Goal: Navigation & Orientation: Find specific page/section

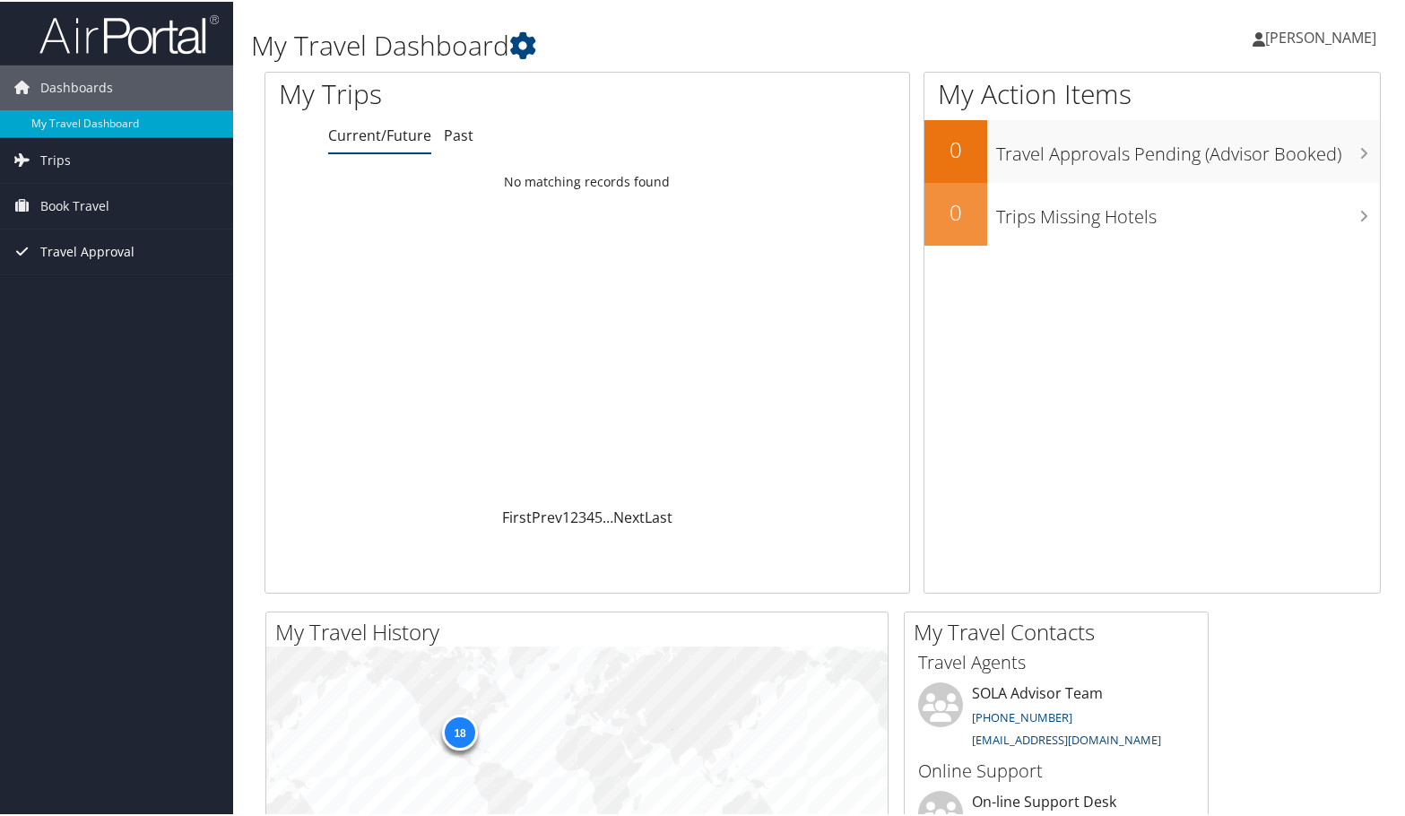
click at [44, 246] on span "Travel Approval" at bounding box center [87, 250] width 94 height 45
click at [86, 162] on link "Trips" at bounding box center [116, 158] width 233 height 45
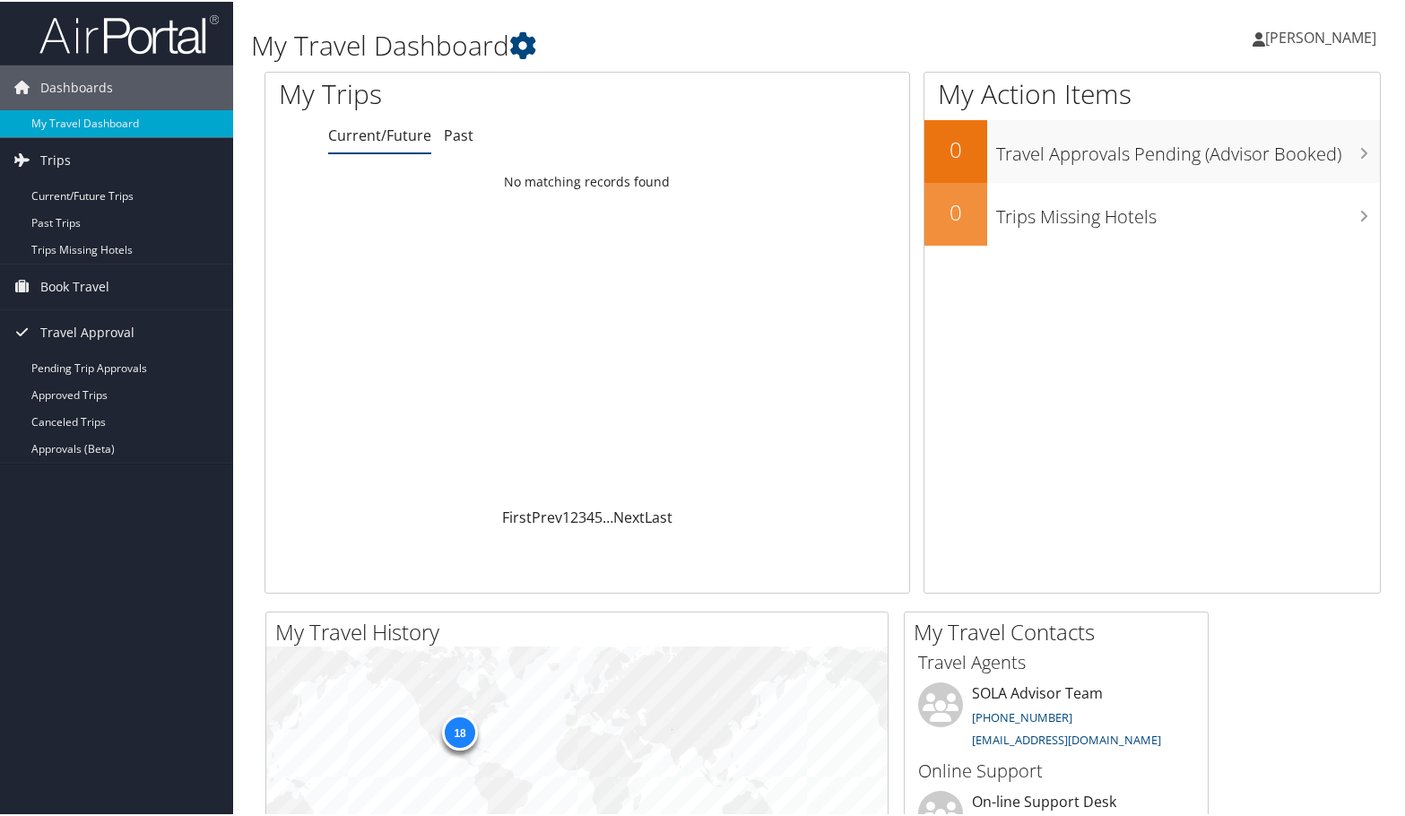
click at [1317, 29] on span "Micene Fontaine" at bounding box center [1320, 36] width 111 height 20
click at [1234, 125] on link "Travel Agency Contacts" at bounding box center [1273, 129] width 200 height 30
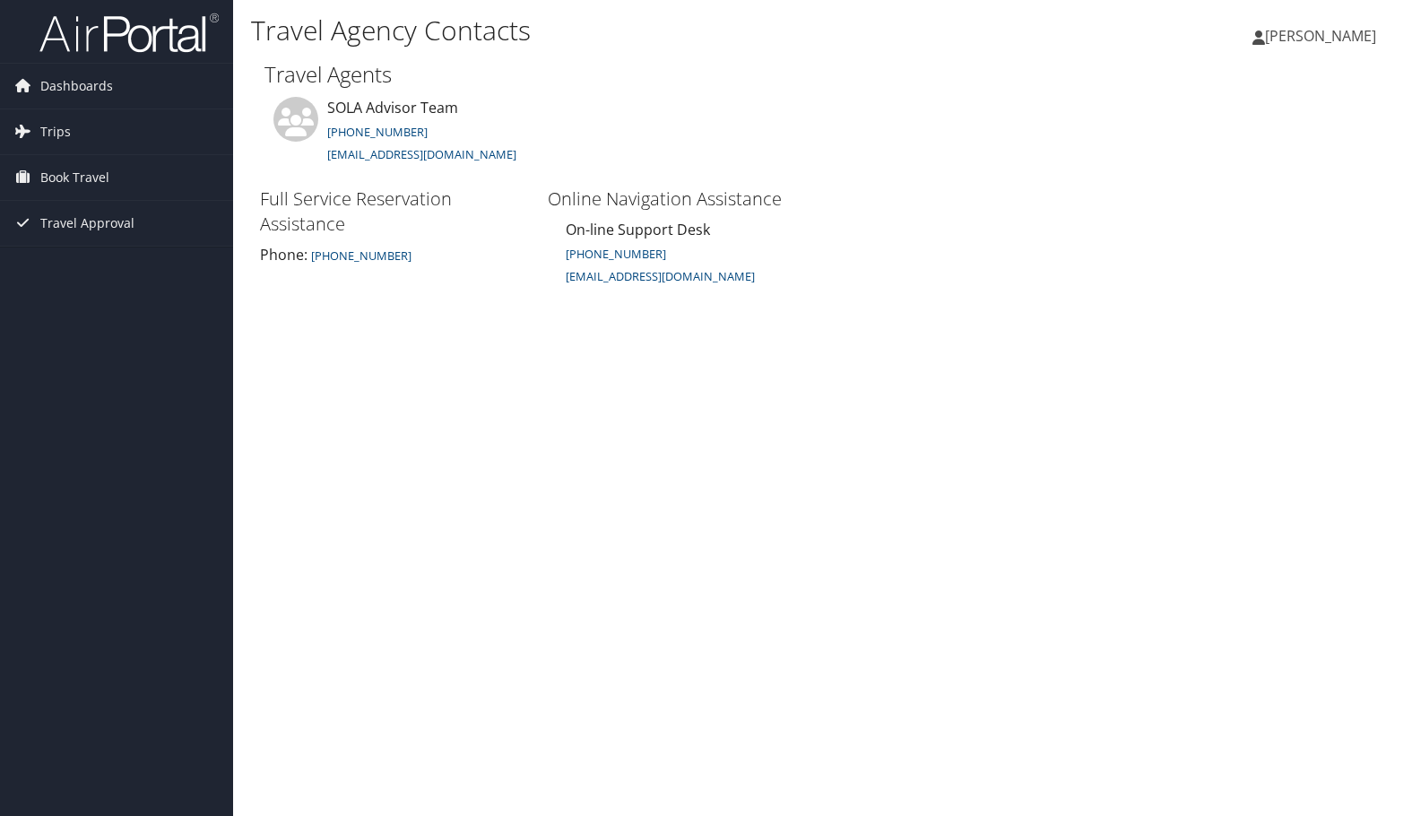
click at [1286, 42] on span "[PERSON_NAME]" at bounding box center [1320, 36] width 111 height 20
click at [1274, 149] on link "View Travel Profile" at bounding box center [1276, 159] width 200 height 30
click at [79, 74] on span "Dashboards" at bounding box center [76, 86] width 73 height 45
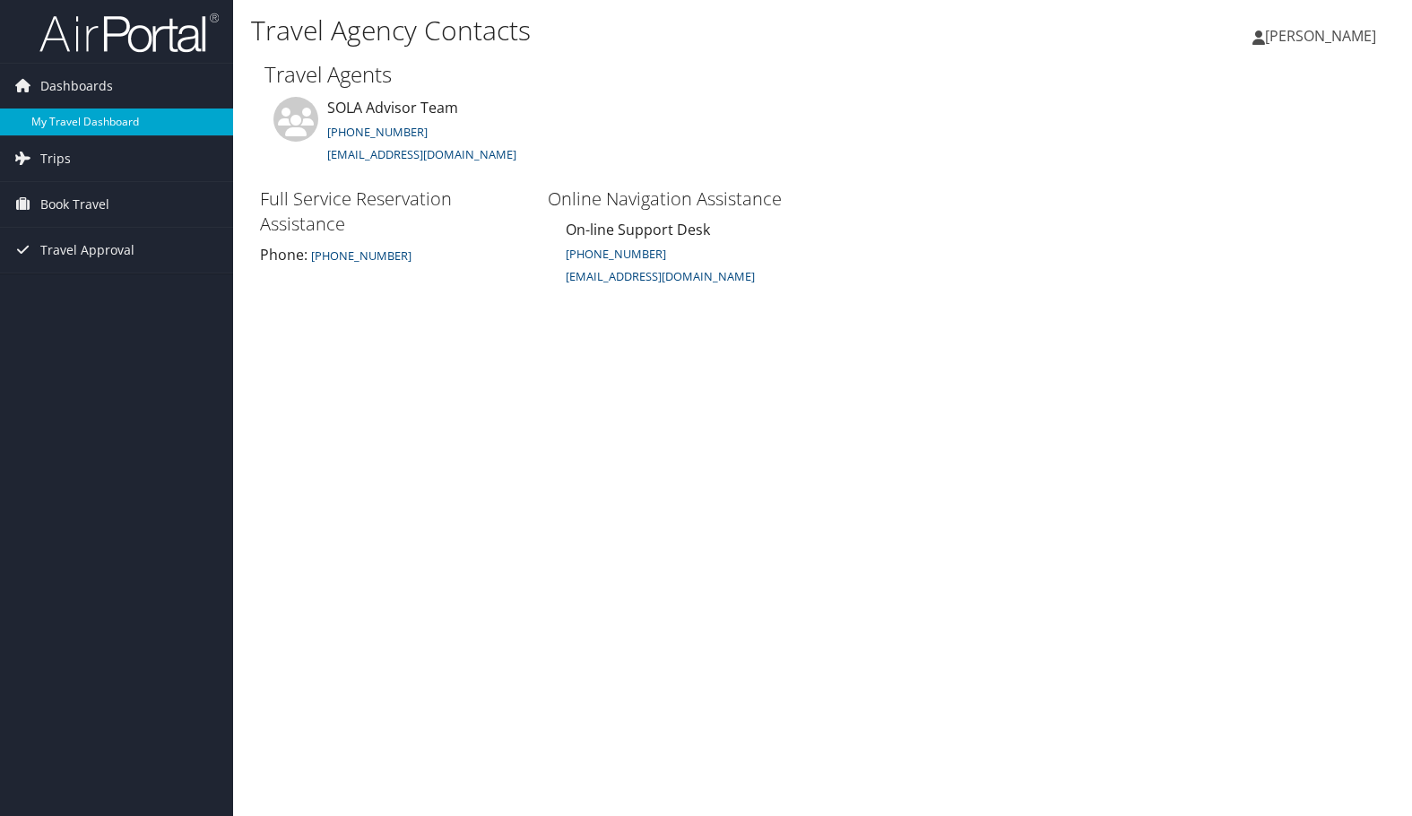
click at [106, 127] on link "My Travel Dashboard" at bounding box center [116, 122] width 233 height 27
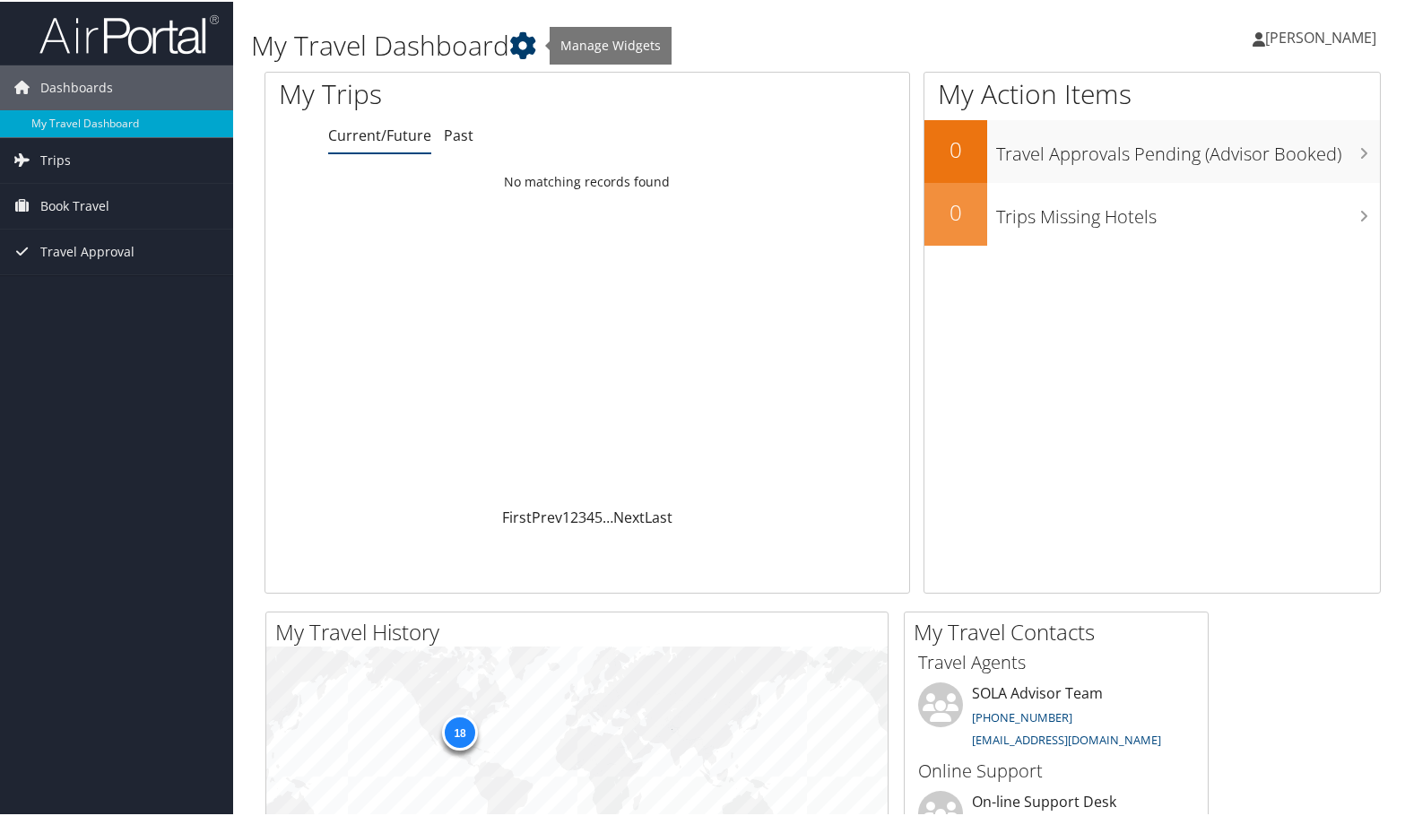
click at [533, 36] on icon at bounding box center [522, 43] width 27 height 27
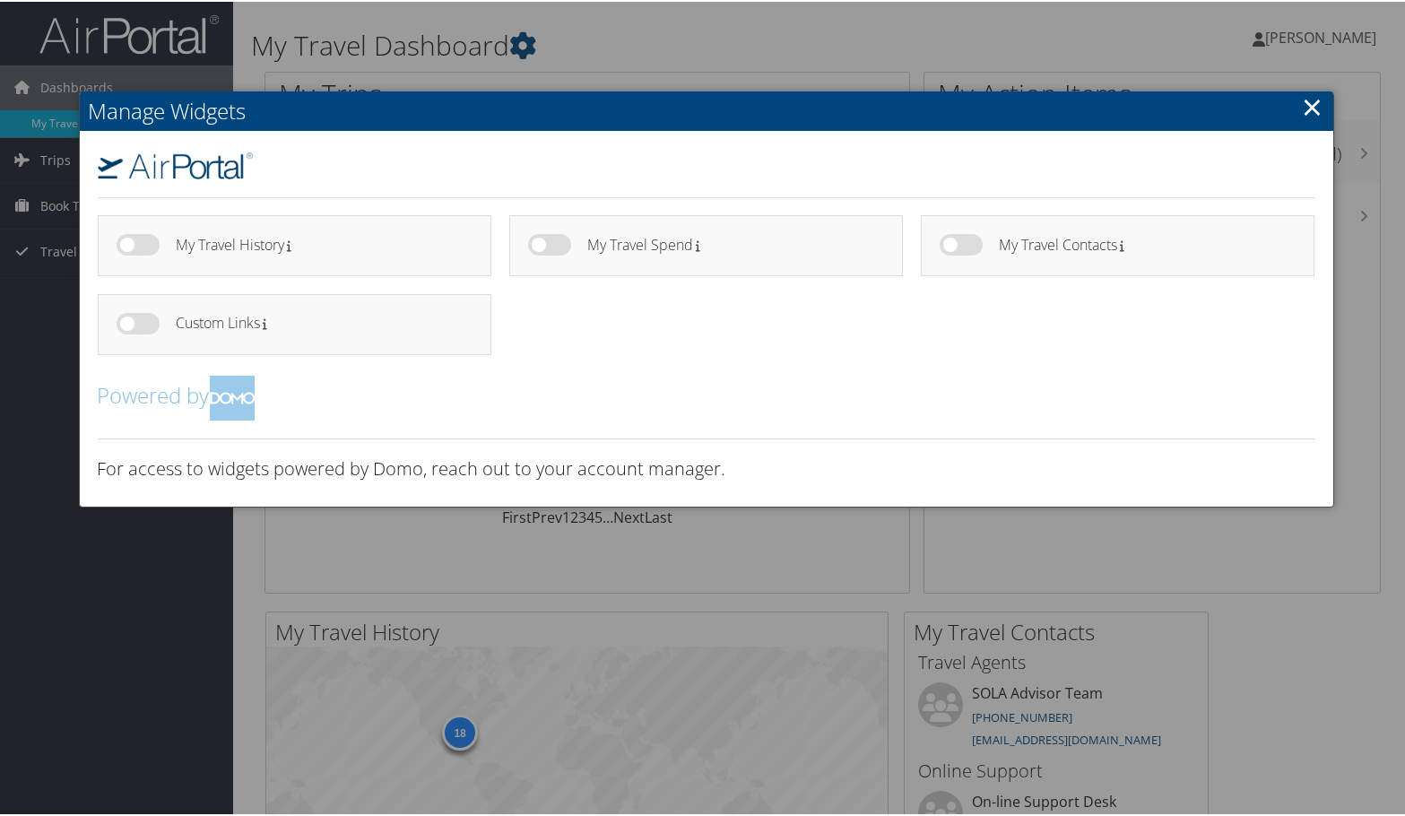
click at [1303, 102] on link "×" at bounding box center [1313, 105] width 21 height 36
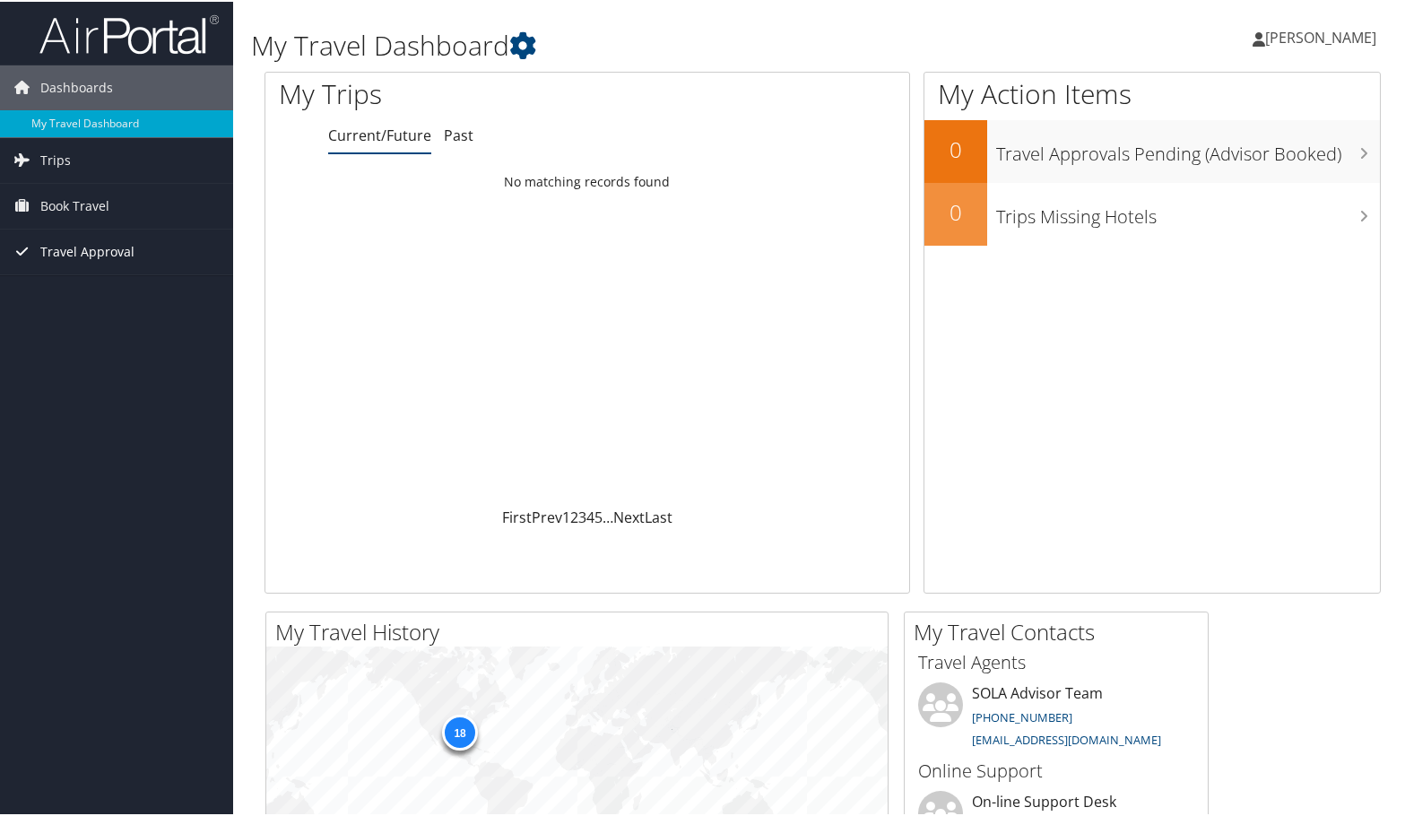
click at [118, 247] on span "Travel Approval" at bounding box center [87, 250] width 94 height 45
click at [100, 368] on link "Approvals (Beta)" at bounding box center [116, 366] width 233 height 27
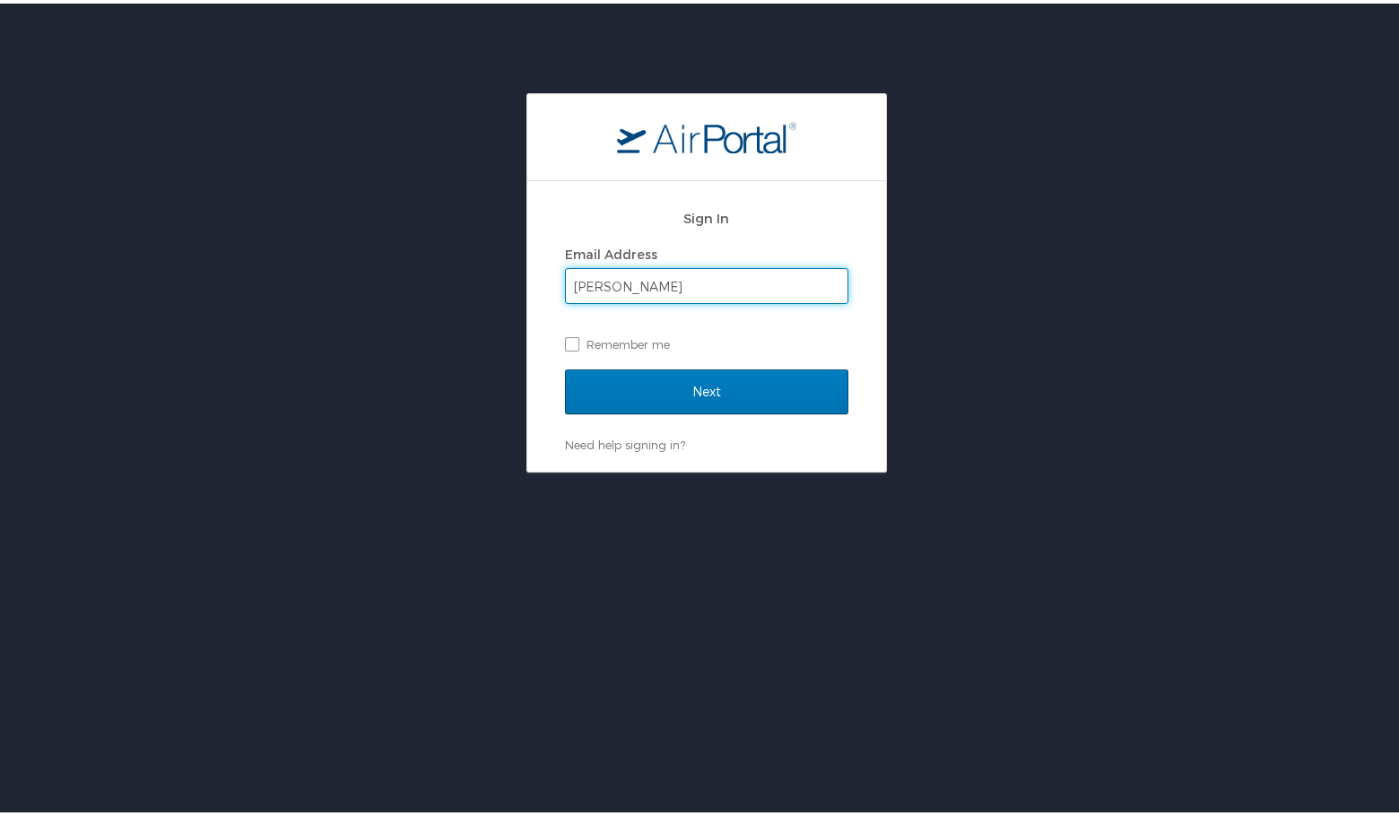
type input "[PERSON_NAME][EMAIL_ADDRESS][DOMAIN_NAME]"
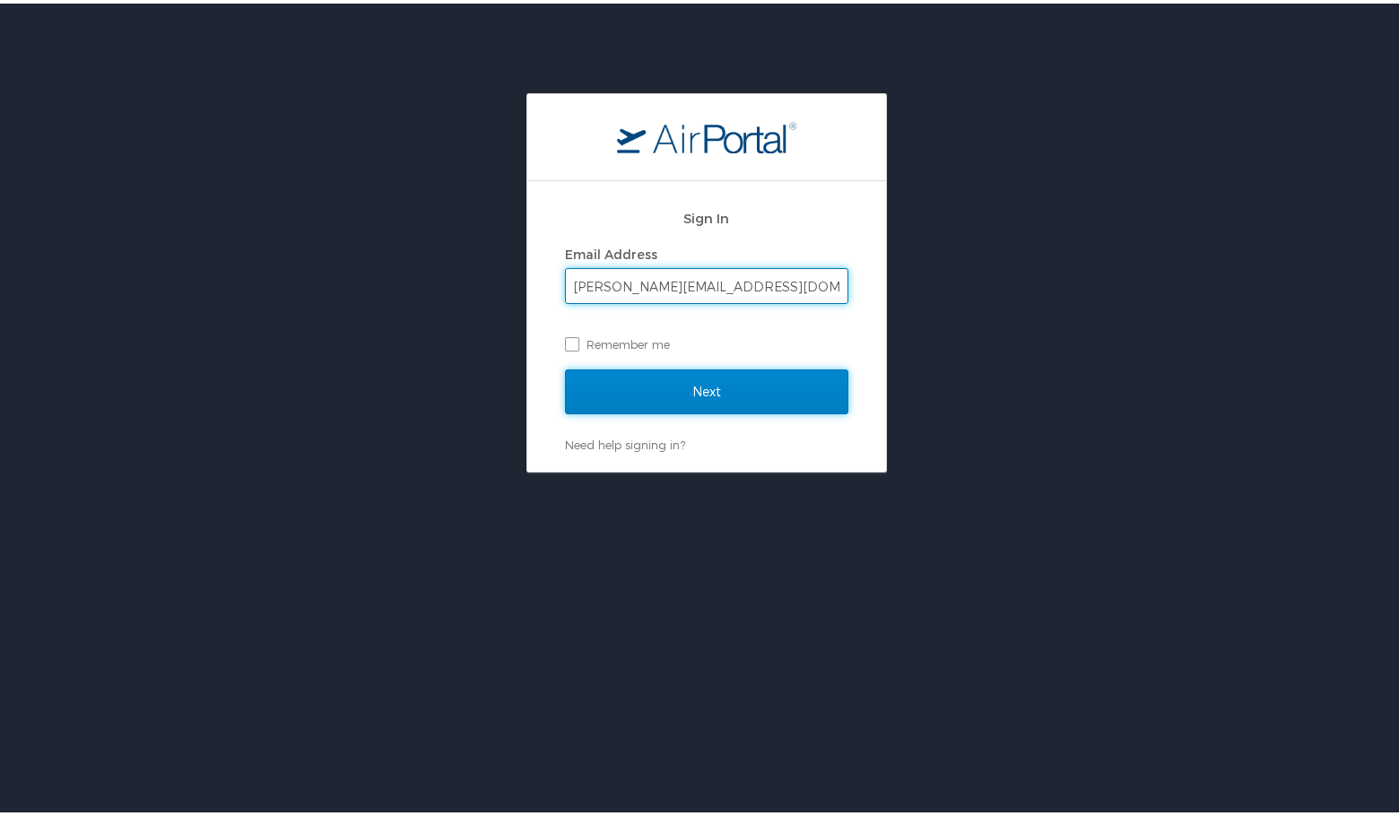
click at [699, 394] on input "Next" at bounding box center [706, 388] width 283 height 45
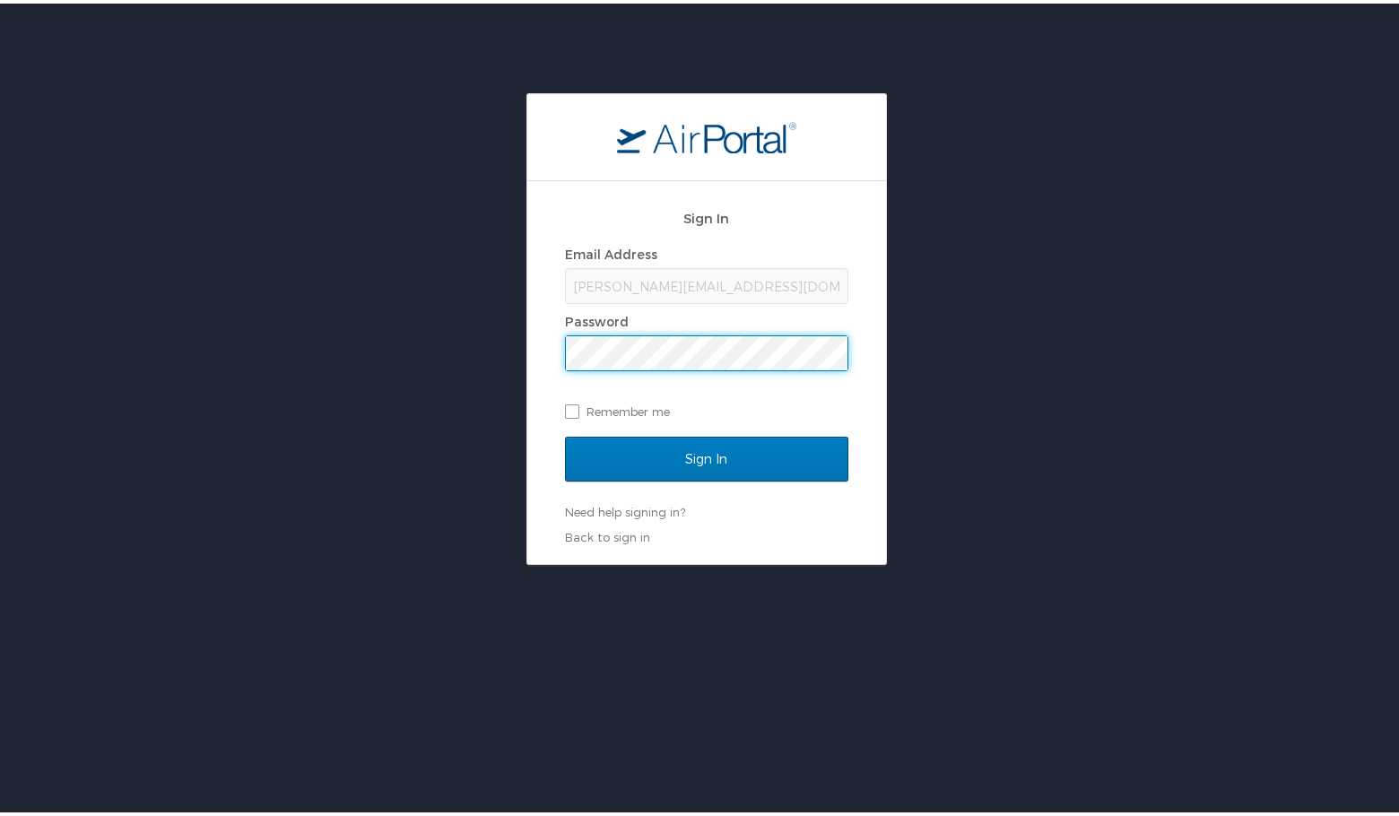
click at [565, 433] on input "Sign In" at bounding box center [706, 455] width 283 height 45
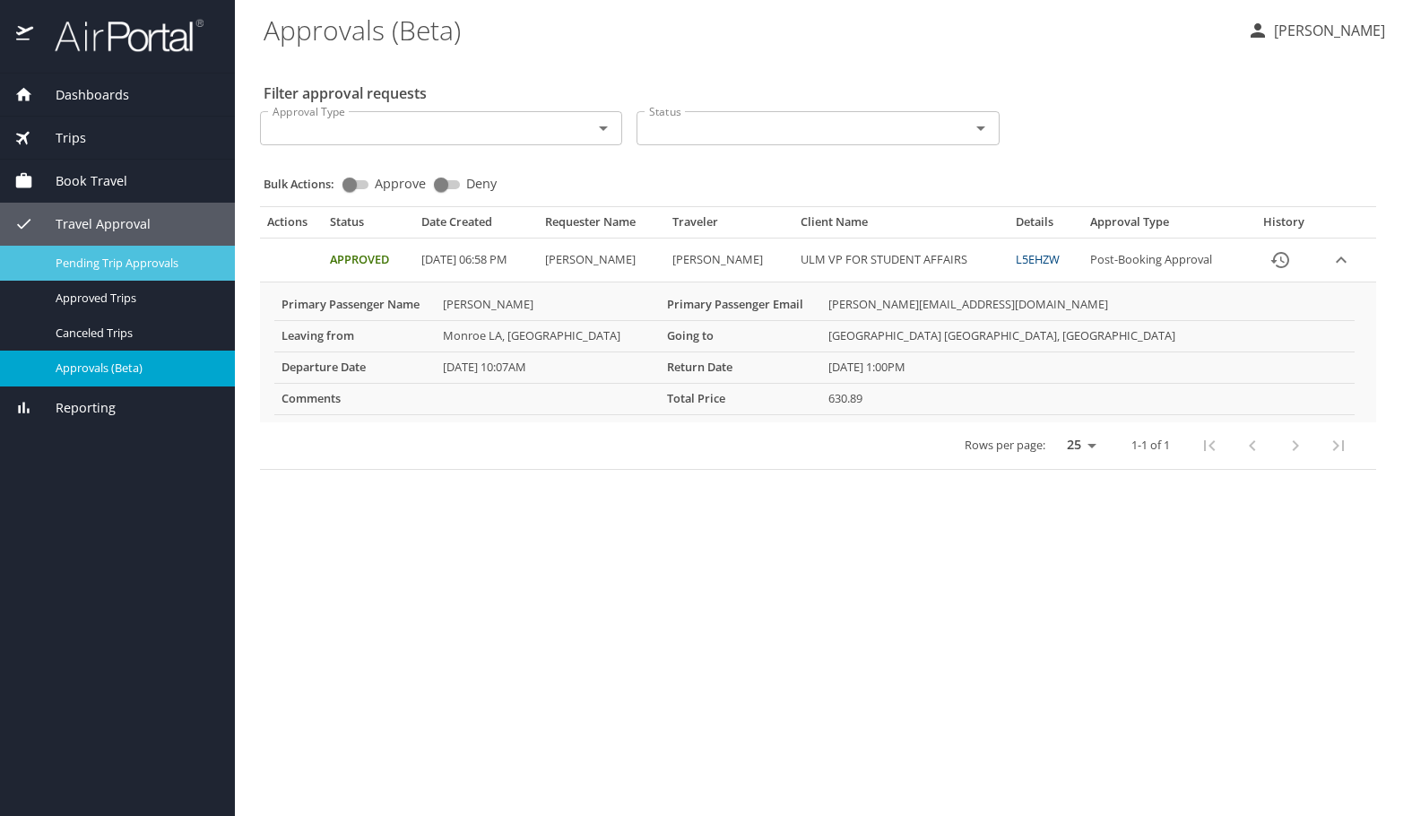
click at [112, 267] on span "Pending Trip Approvals" at bounding box center [135, 263] width 158 height 17
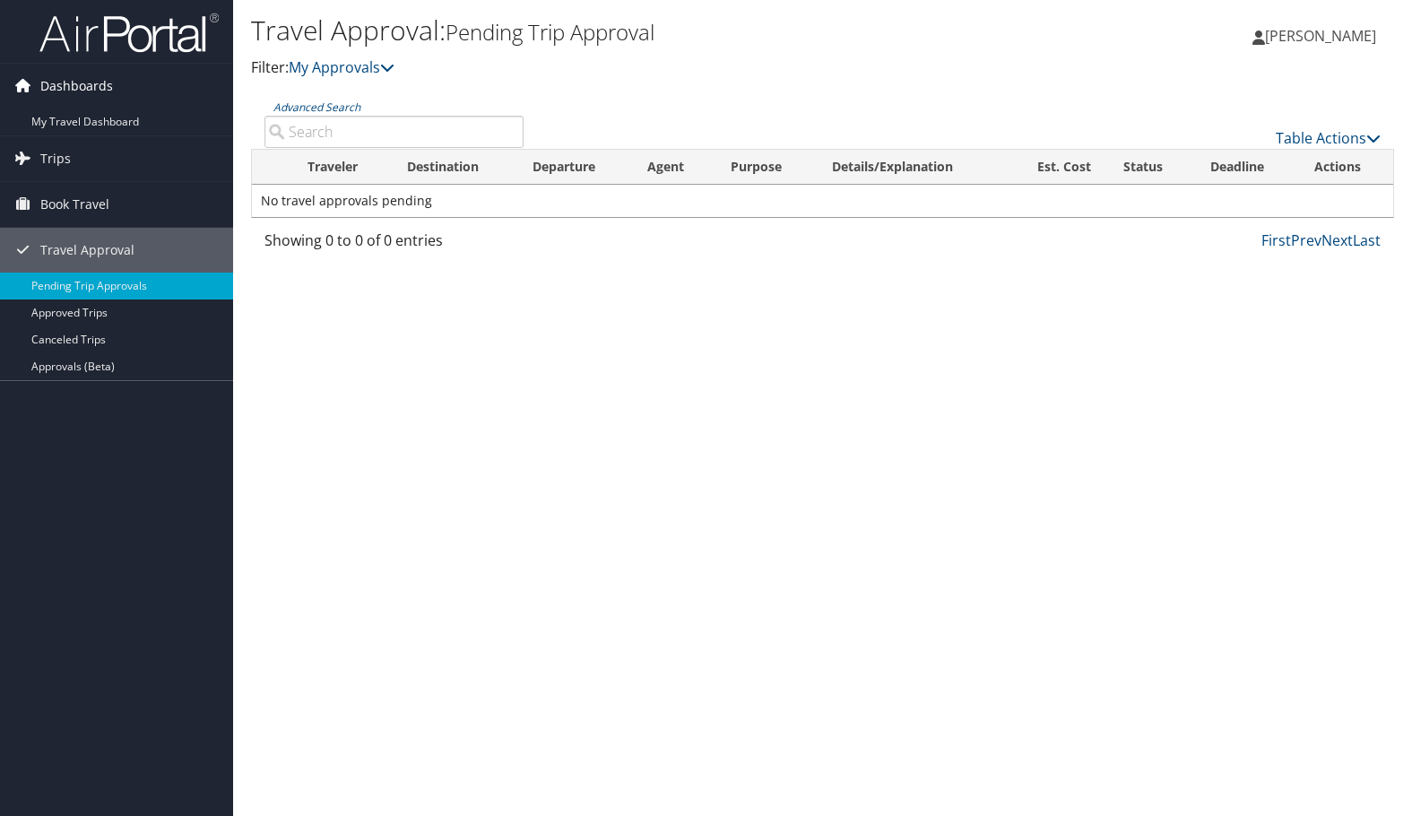
click at [47, 87] on span "Dashboards" at bounding box center [76, 86] width 73 height 45
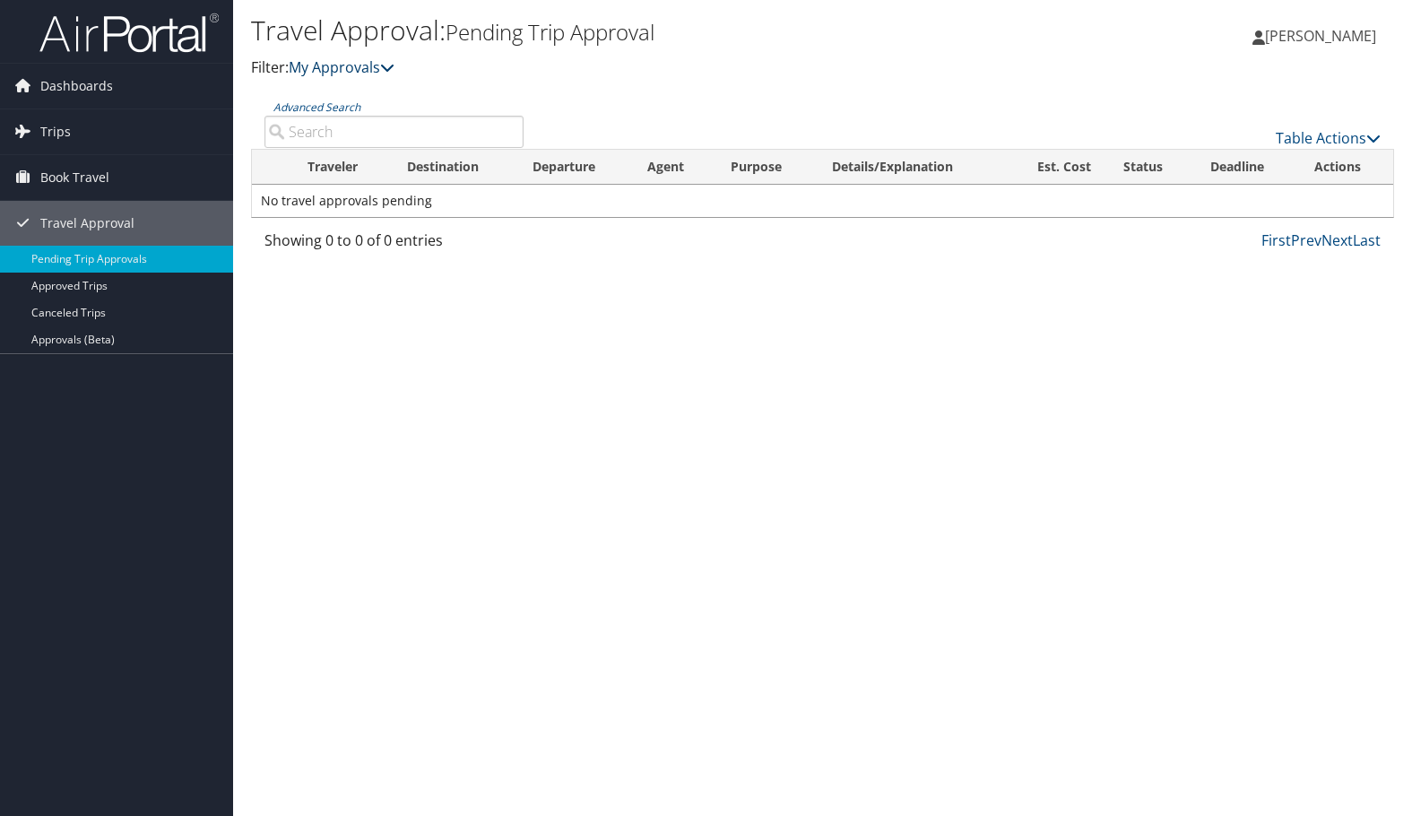
click at [376, 68] on link "My Approvals" at bounding box center [342, 67] width 106 height 20
click at [71, 171] on span "Book Travel" at bounding box center [74, 177] width 69 height 45
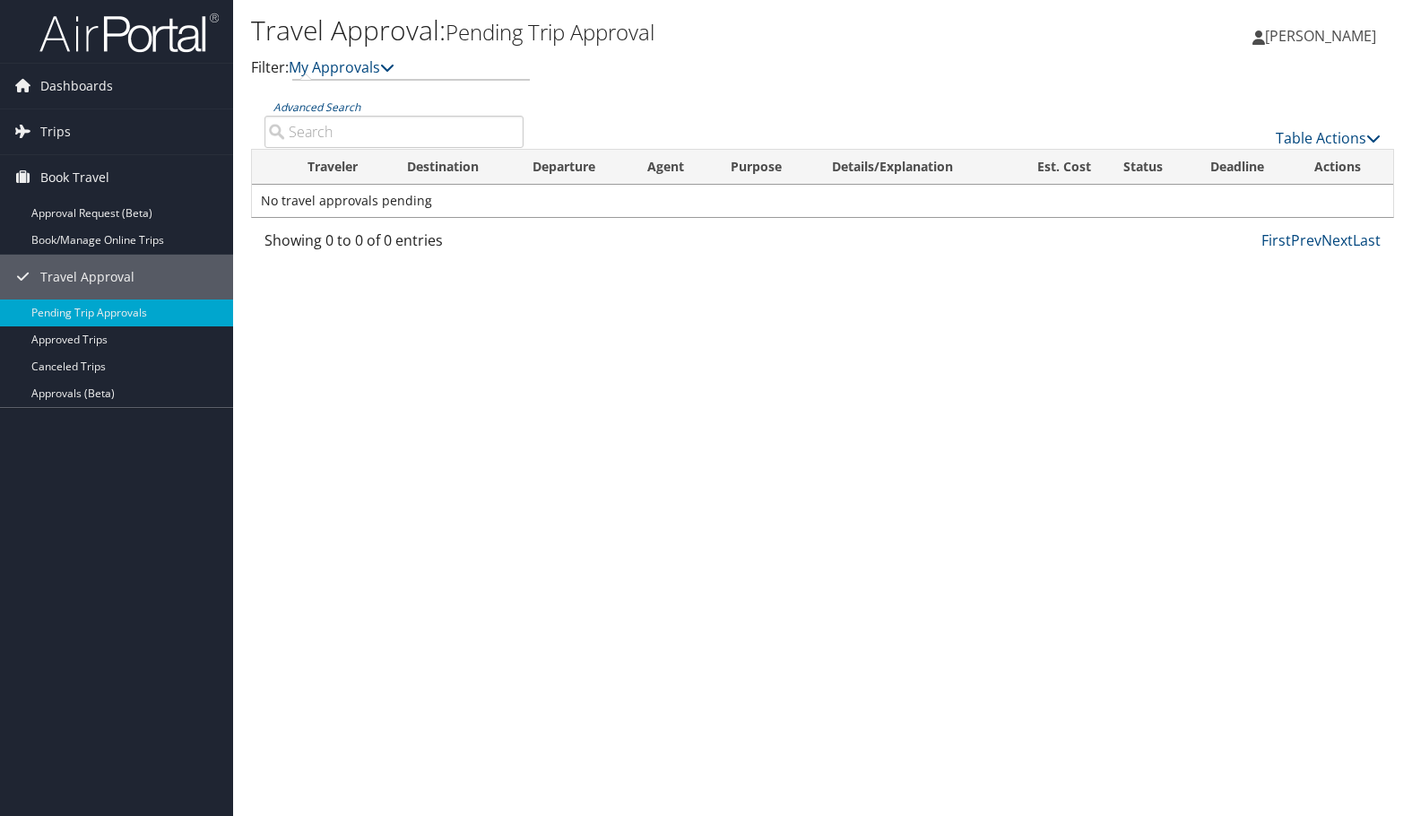
click at [1309, 41] on span "Micene Fontaine" at bounding box center [1320, 36] width 111 height 20
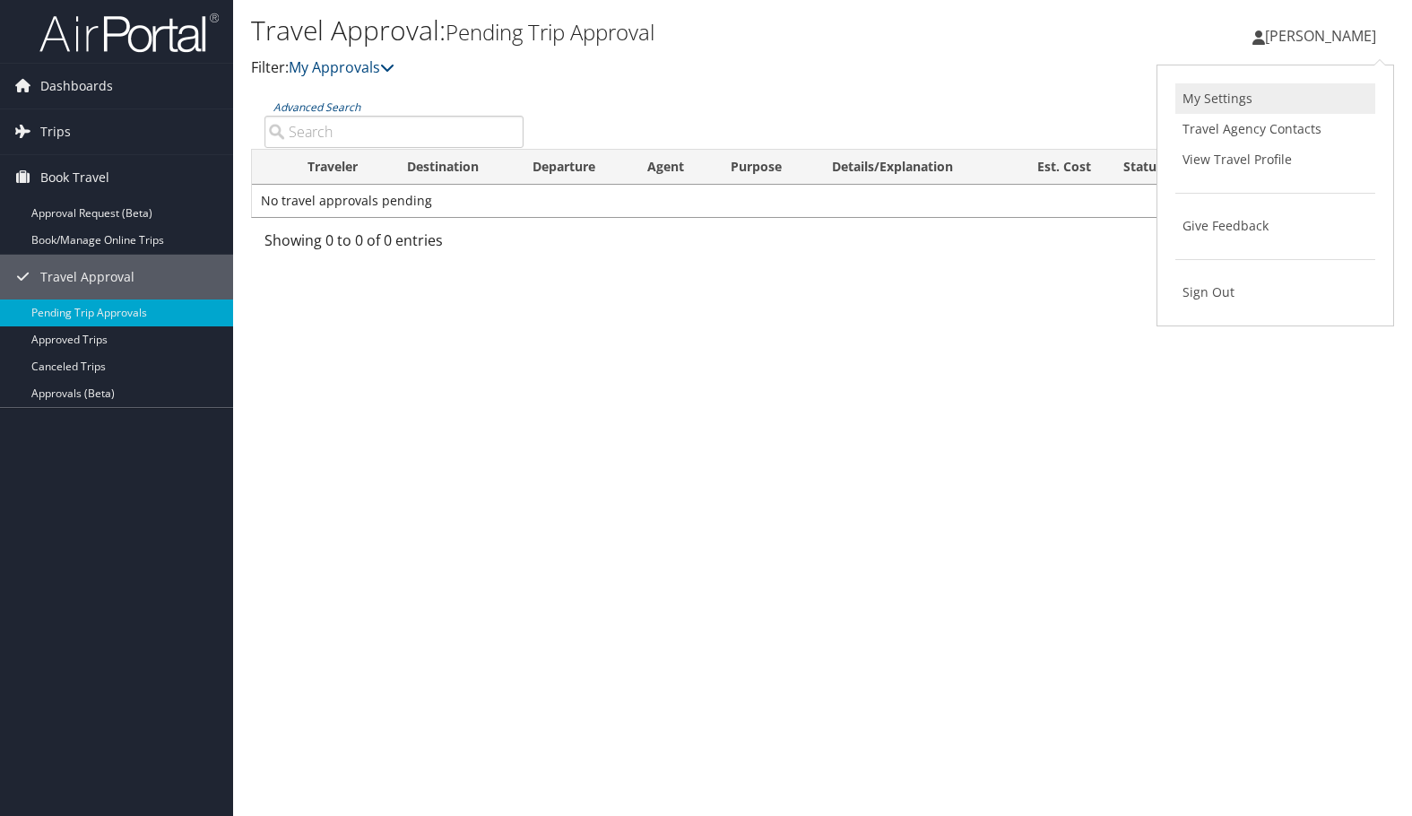
click at [1231, 102] on link "My Settings" at bounding box center [1276, 98] width 200 height 30
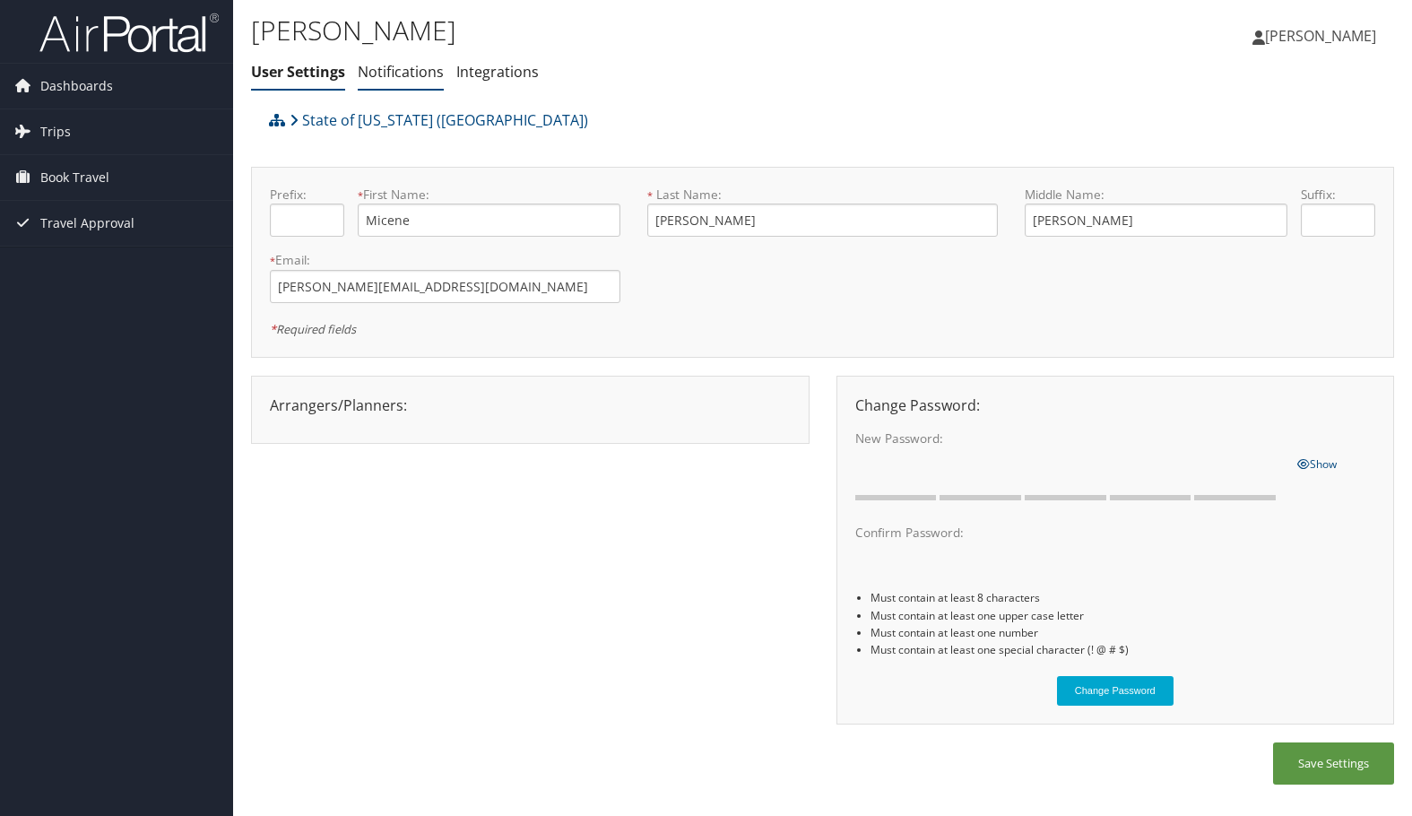
click at [425, 76] on link "Notifications" at bounding box center [401, 72] width 86 height 20
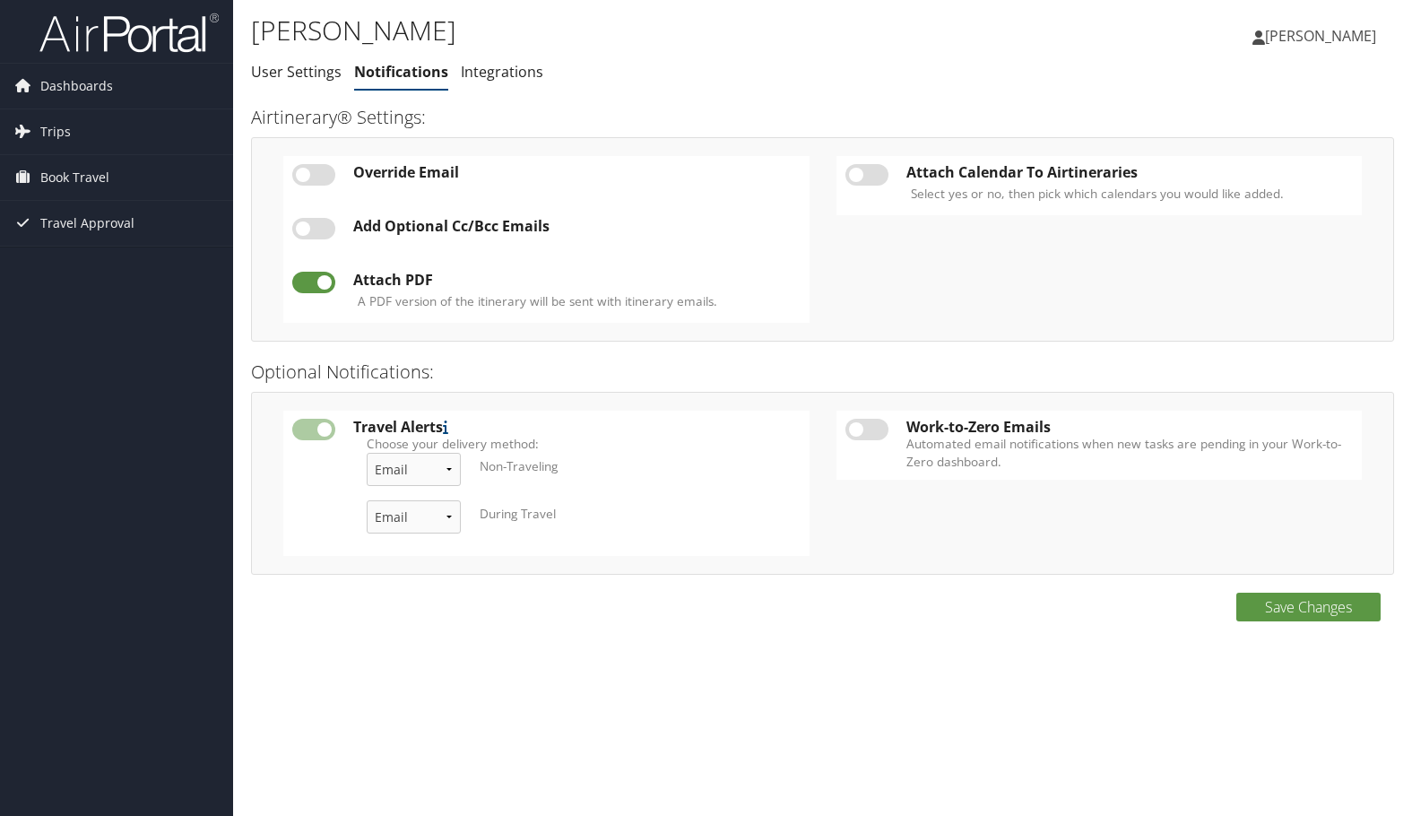
click at [512, 74] on link "Integrations" at bounding box center [502, 72] width 83 height 20
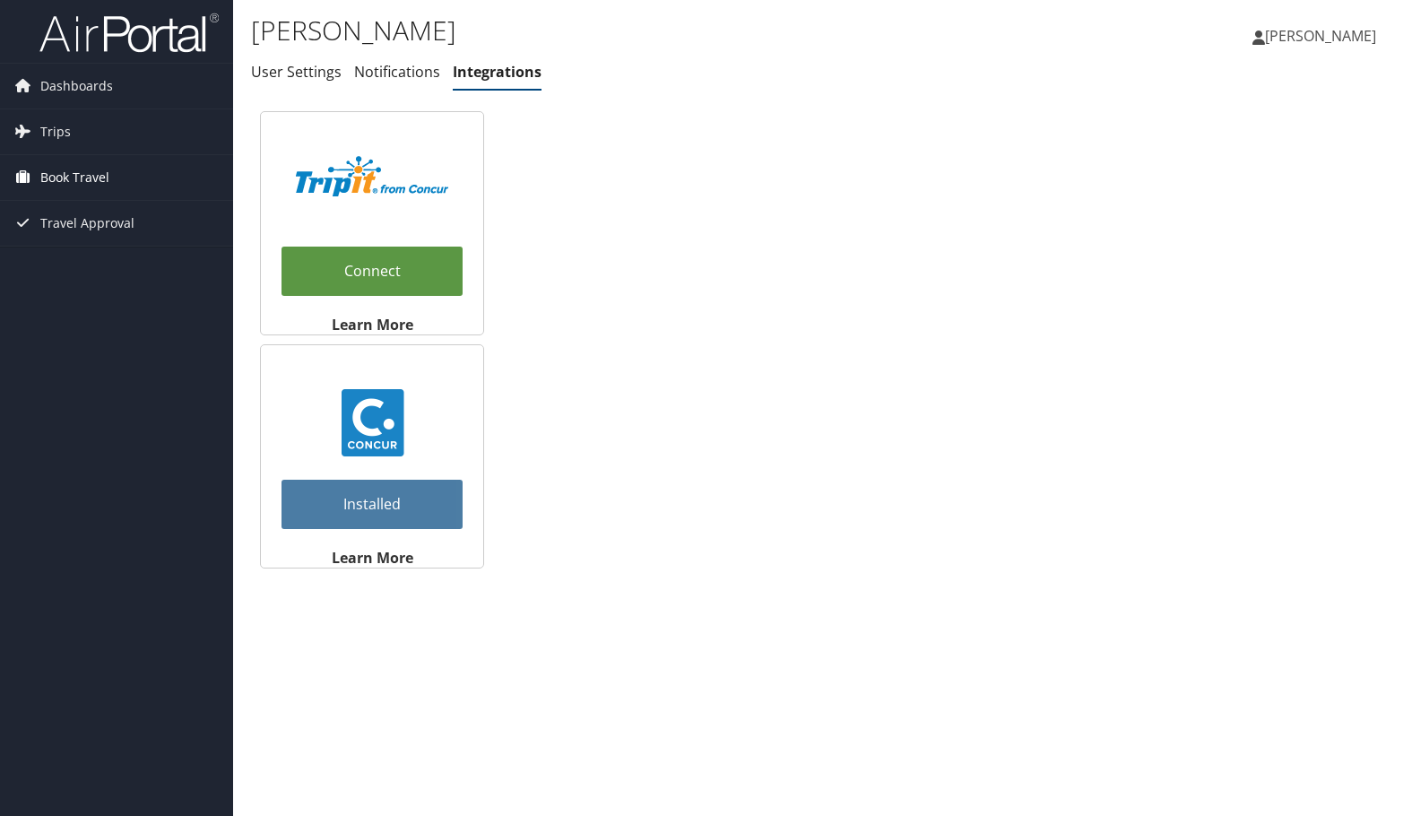
click at [40, 175] on span "Book Travel" at bounding box center [74, 177] width 69 height 45
click at [127, 207] on link "Approval Request (Beta)" at bounding box center [116, 213] width 233 height 27
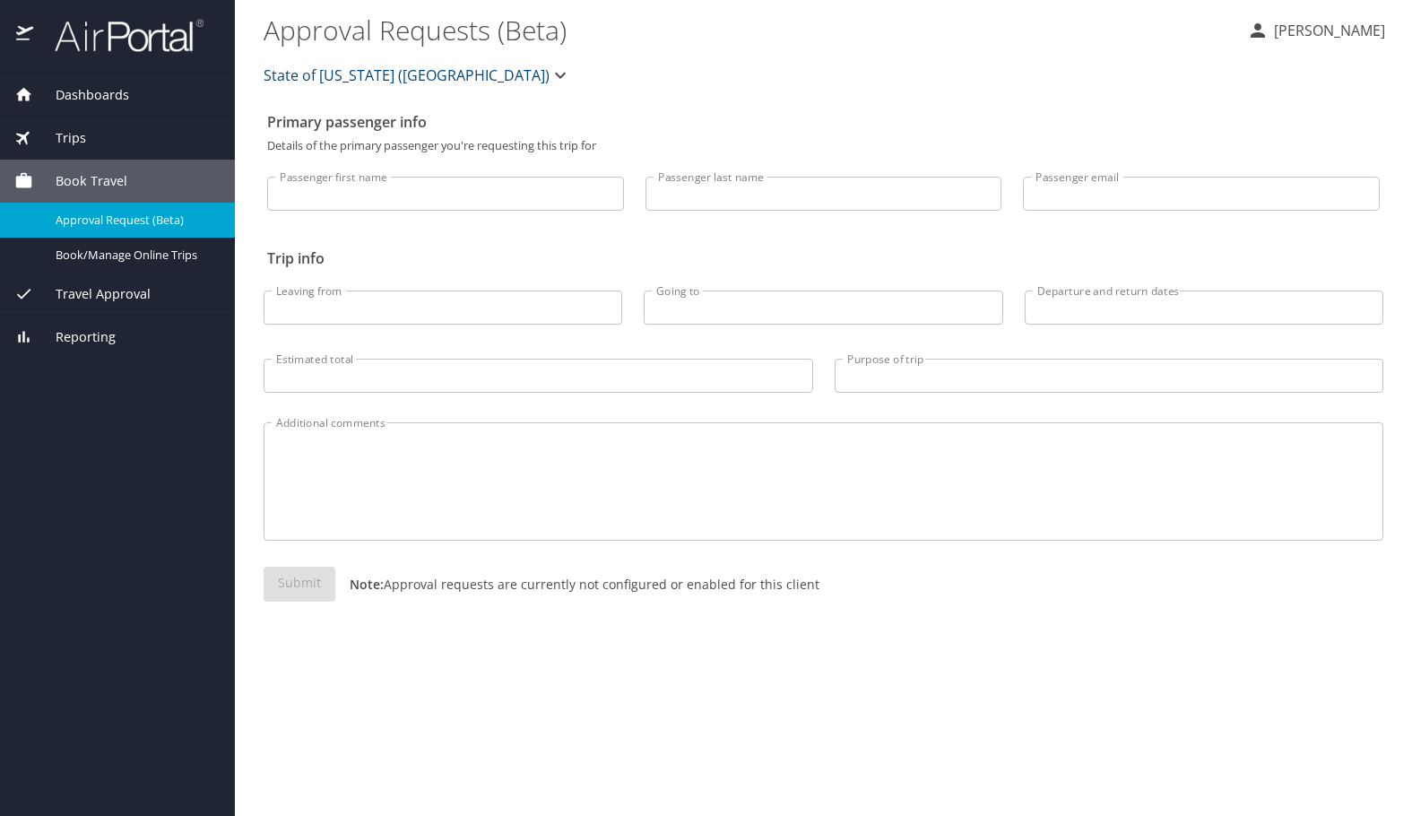
click at [100, 101] on span "Dashboards" at bounding box center [81, 95] width 96 height 20
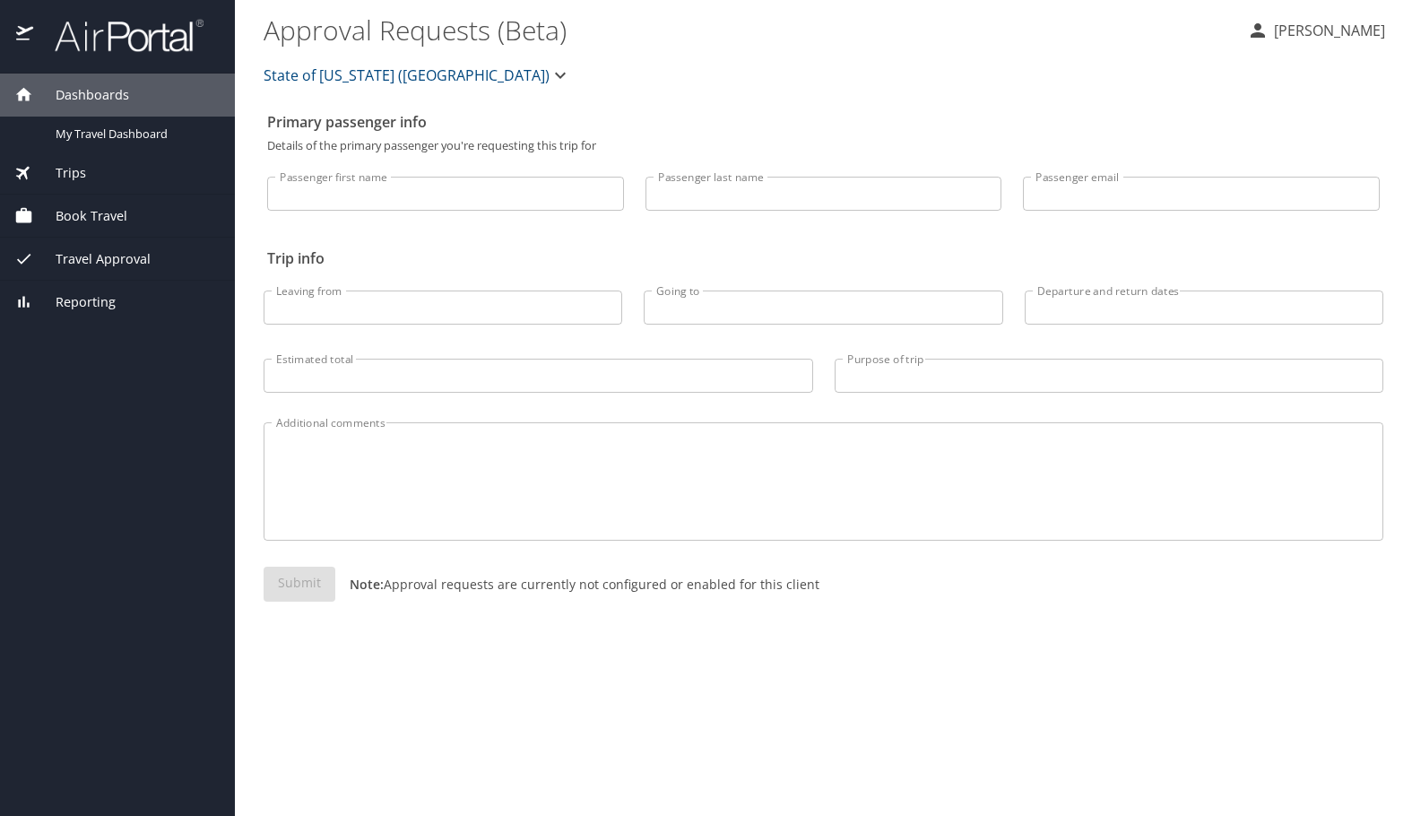
click at [74, 39] on img at bounding box center [119, 35] width 169 height 35
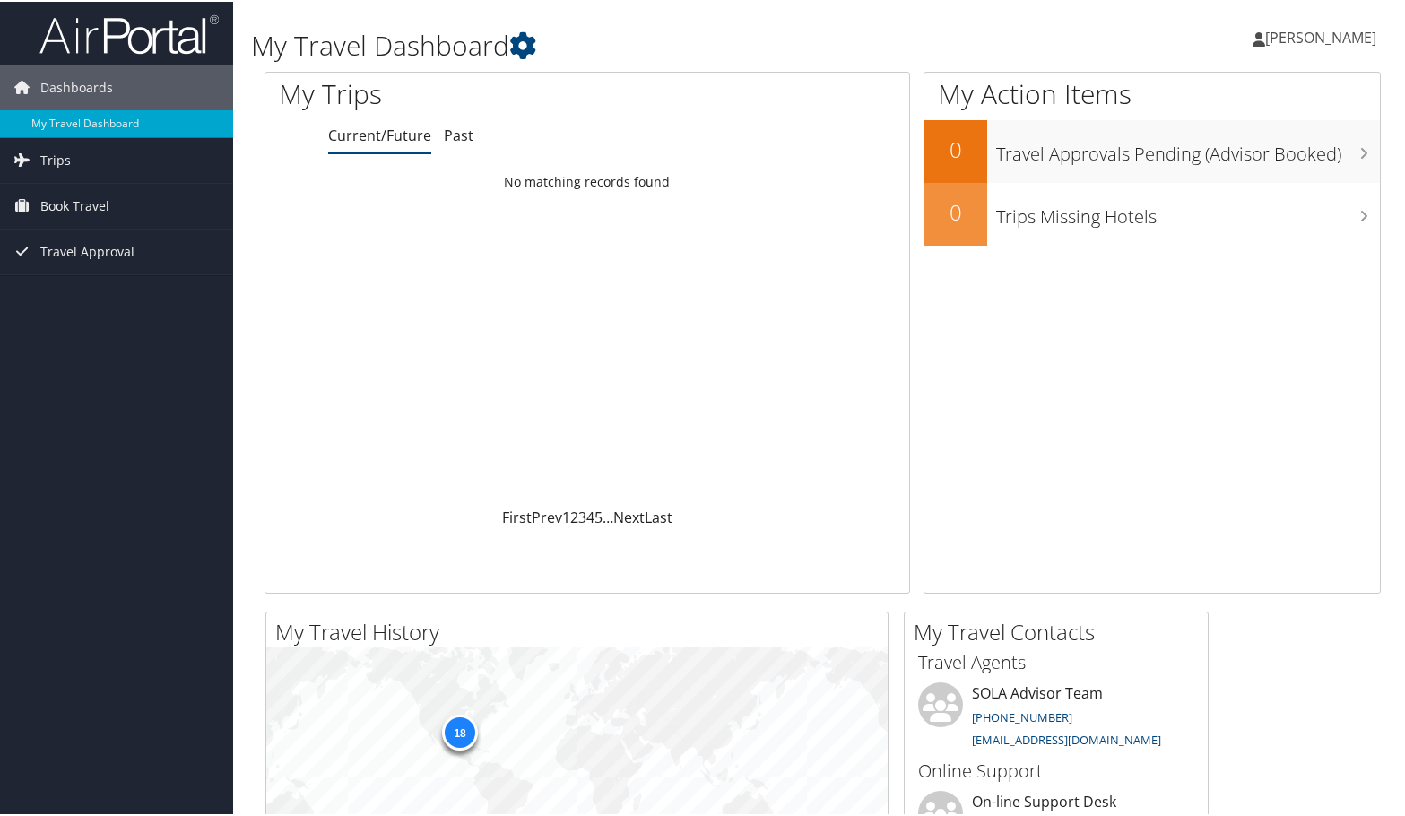
click at [1307, 30] on span "[PERSON_NAME]" at bounding box center [1320, 36] width 111 height 20
click at [1255, 97] on link "My Settings" at bounding box center [1273, 98] width 200 height 30
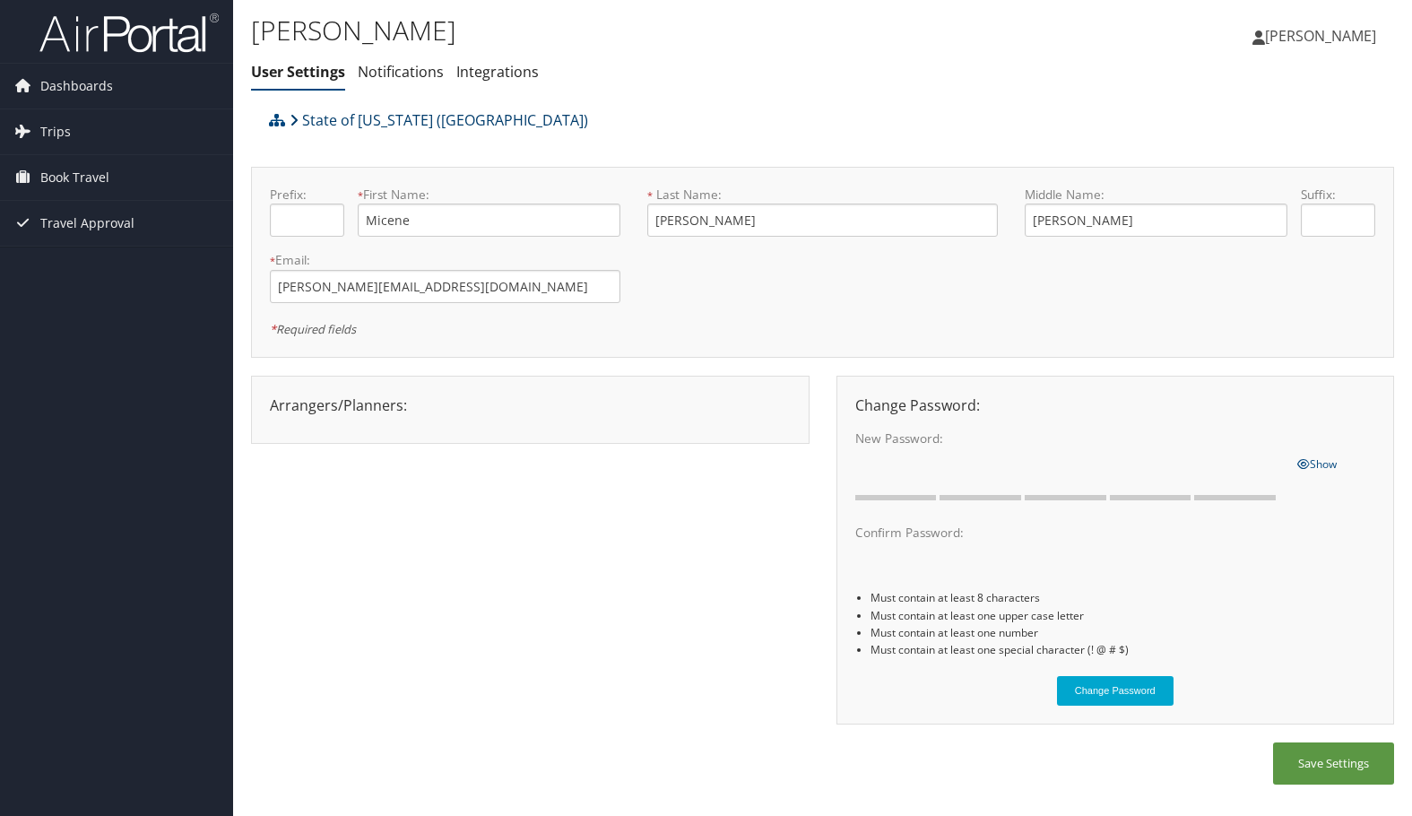
click at [316, 123] on link "State of Louisiana (SOLA)" at bounding box center [439, 120] width 299 height 36
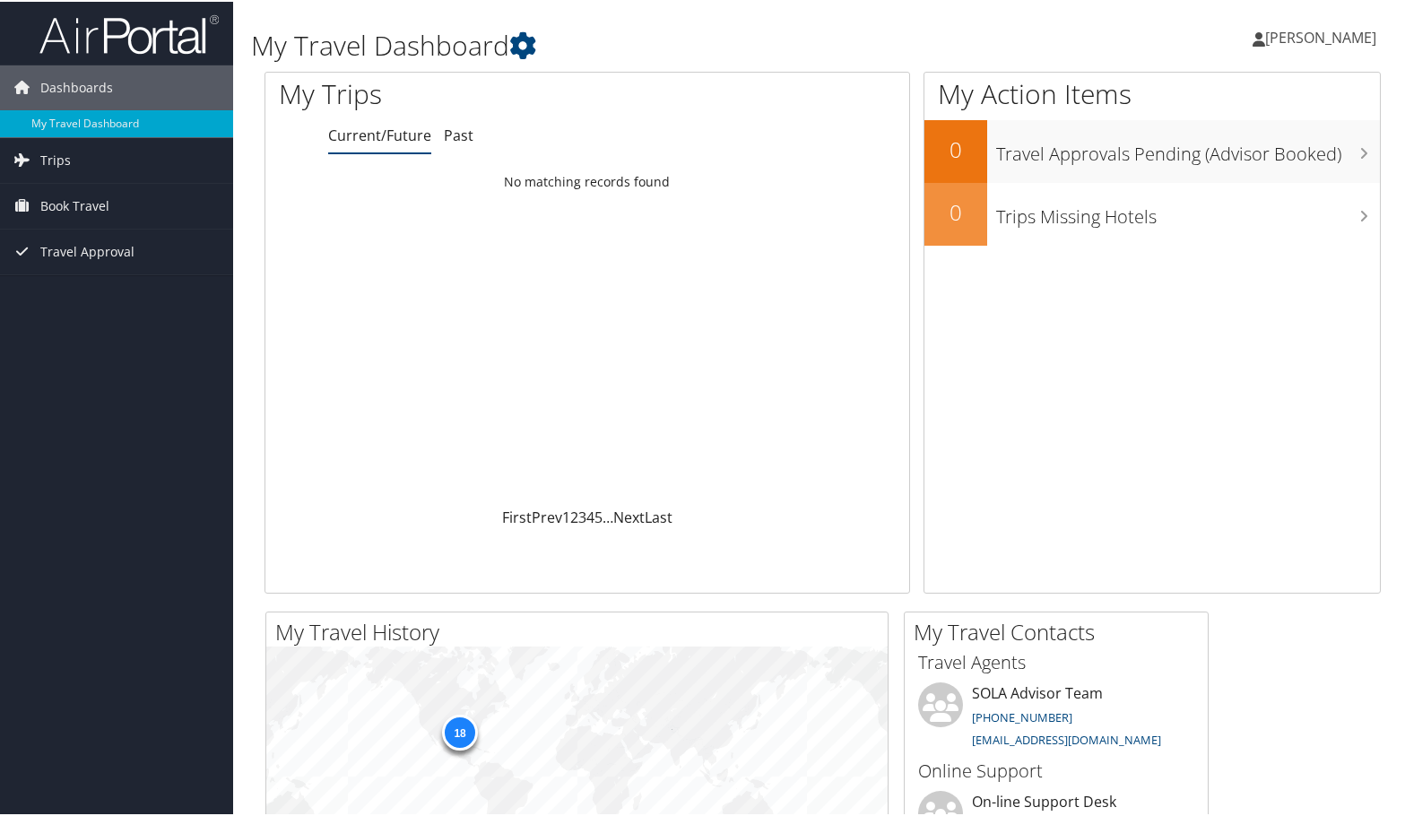
click at [98, 39] on img at bounding box center [128, 33] width 179 height 42
